Goal: Transaction & Acquisition: Subscribe to service/newsletter

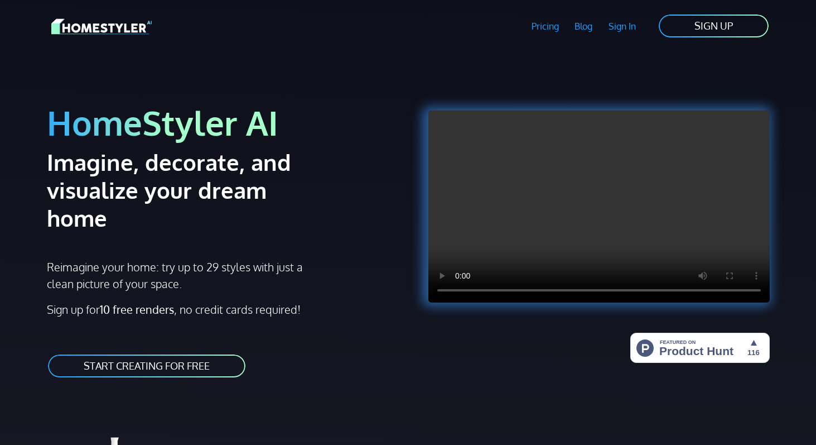
click at [626, 25] on link "Sign In" at bounding box center [623, 26] width 44 height 26
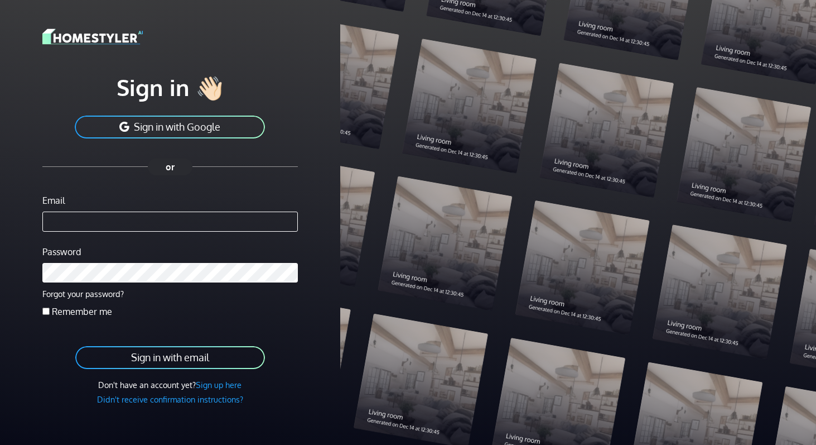
click at [180, 126] on button "Sign in with Google" at bounding box center [170, 126] width 192 height 25
click at [222, 388] on link "Sign up here" at bounding box center [219, 384] width 46 height 10
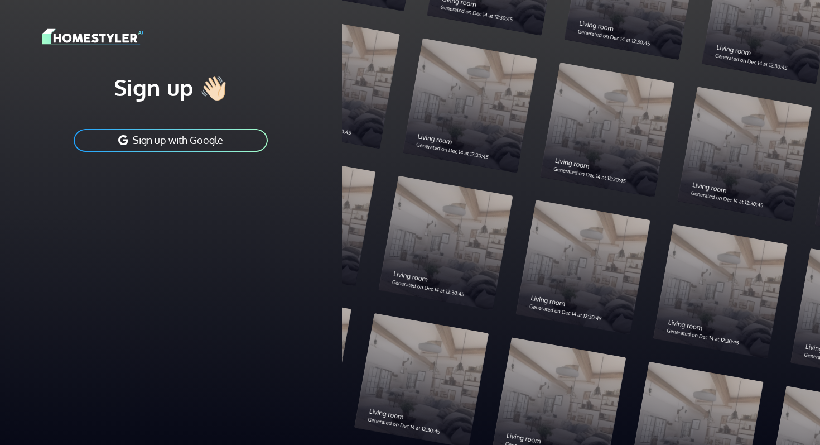
click at [202, 143] on button "Sign up with Google" at bounding box center [171, 140] width 196 height 25
